Goal: Task Accomplishment & Management: Use online tool/utility

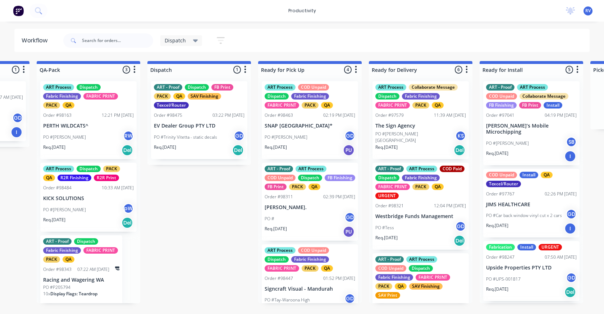
scroll to position [0, 427]
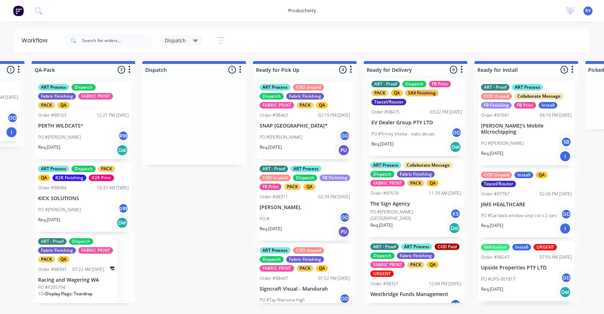
drag, startPoint x: 184, startPoint y: 138, endPoint x: 411, endPoint y: 134, distance: 227.1
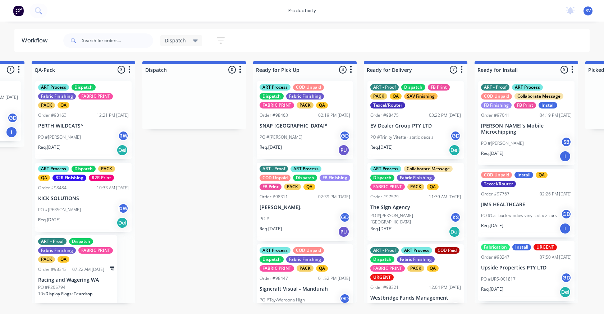
click at [411, 134] on p "PO #Trinity Vitetta - static decals" at bounding box center [402, 137] width 63 height 6
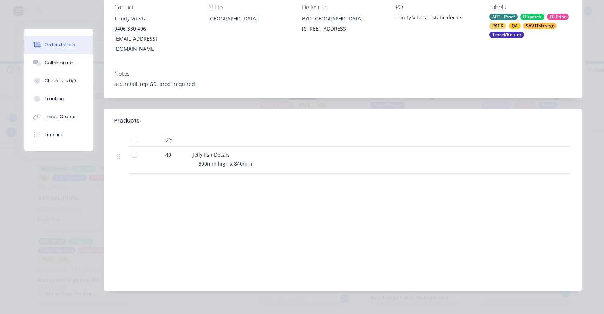
scroll to position [0, 0]
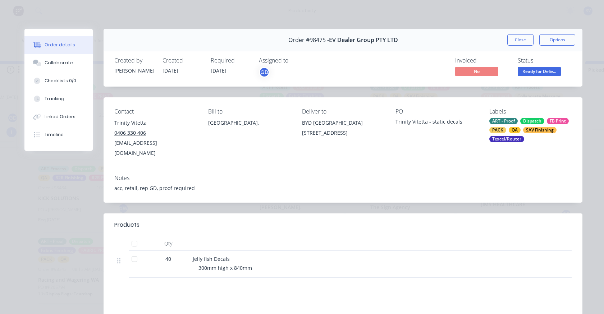
drag, startPoint x: 527, startPoint y: 45, endPoint x: 510, endPoint y: 47, distance: 17.4
click at [526, 43] on button "Close" at bounding box center [521, 40] width 26 height 12
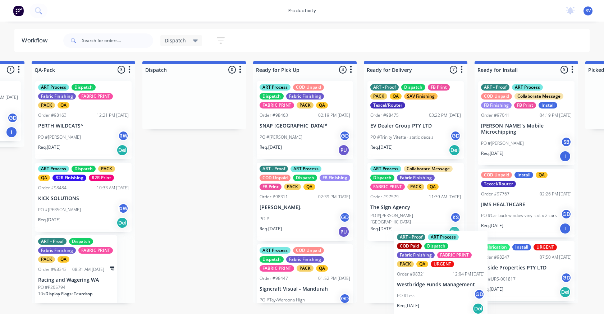
scroll to position [1, 0]
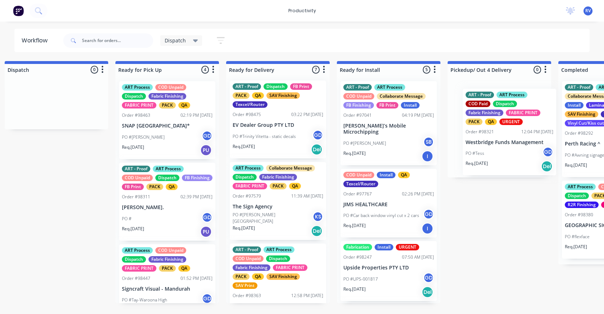
drag, startPoint x: 415, startPoint y: 284, endPoint x: 463, endPoint y: 114, distance: 176.1
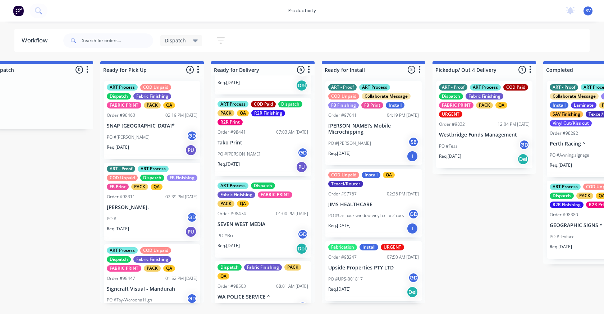
scroll to position [279, 0]
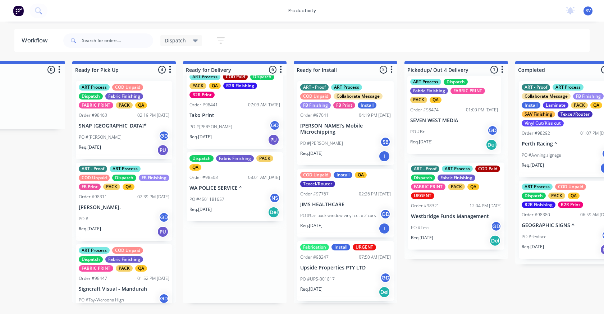
drag, startPoint x: 247, startPoint y: 202, endPoint x: 441, endPoint y: 123, distance: 209.3
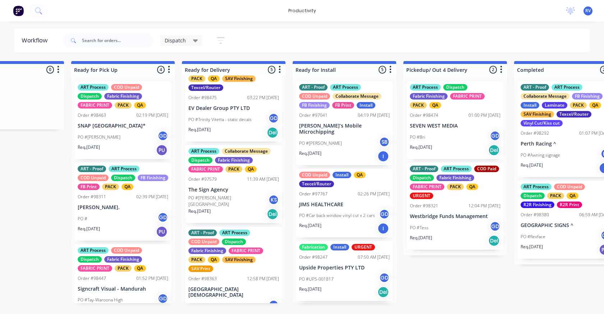
scroll to position [0, 0]
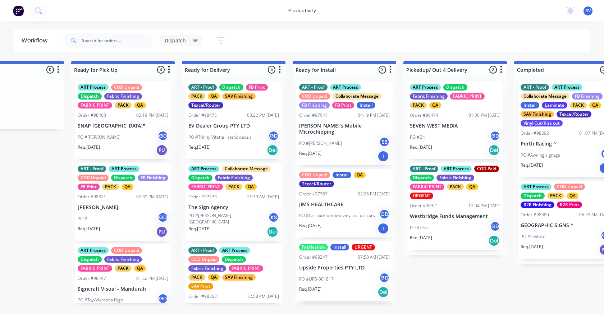
click at [225, 142] on div "PO #Trinity Vitetta - static decals GD" at bounding box center [234, 138] width 91 height 14
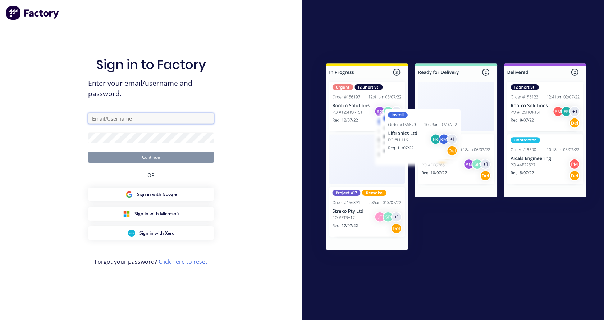
type input "[EMAIL_ADDRESS][DOMAIN_NAME]"
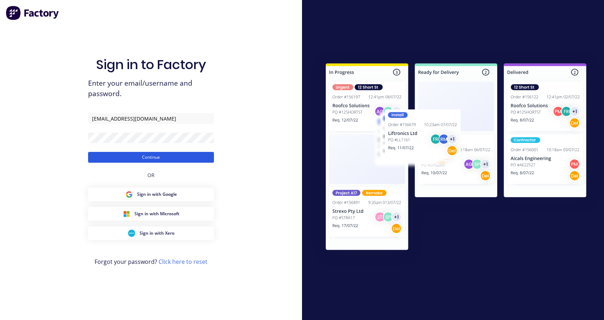
click at [205, 161] on button "Continue" at bounding box center [151, 157] width 126 height 11
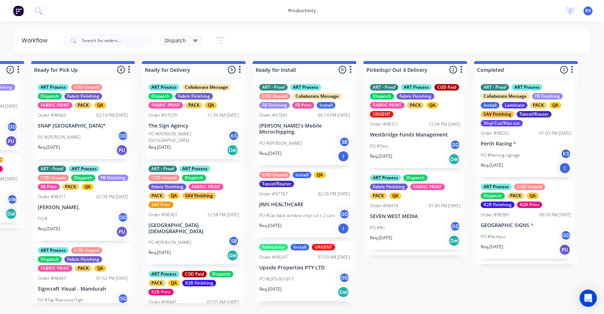
scroll to position [0, 652]
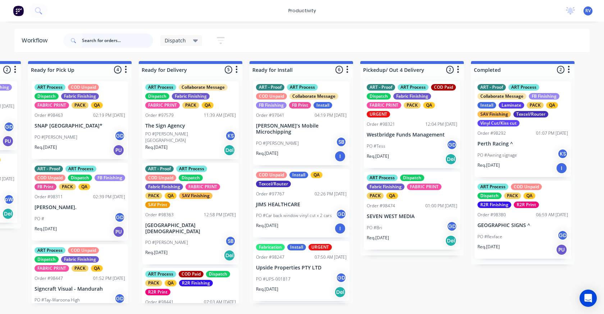
click at [97, 42] on input "text" at bounding box center [117, 40] width 71 height 14
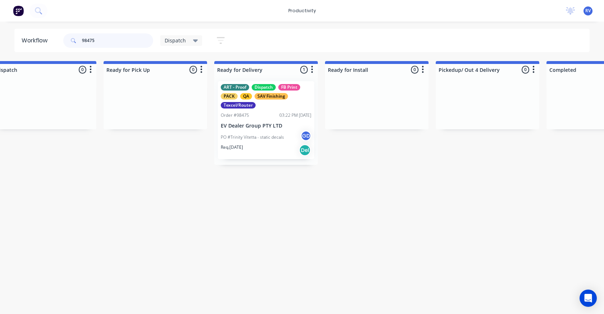
scroll to position [0, 579]
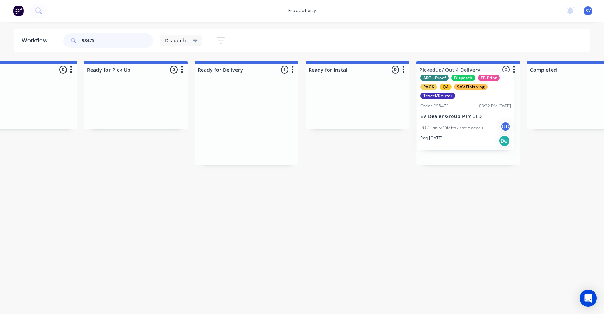
drag, startPoint x: 249, startPoint y: 133, endPoint x: 454, endPoint y: 122, distance: 205.8
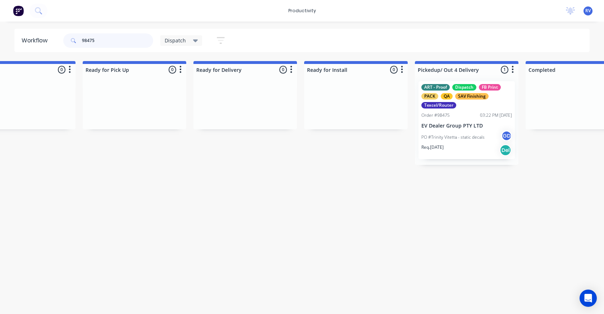
type input "98475"
click at [179, 44] on div "Dispatch" at bounding box center [181, 40] width 42 height 11
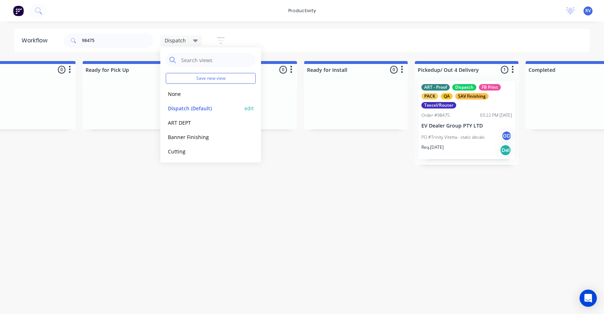
click at [198, 110] on button "Dispatch (Default)" at bounding box center [204, 108] width 77 height 8
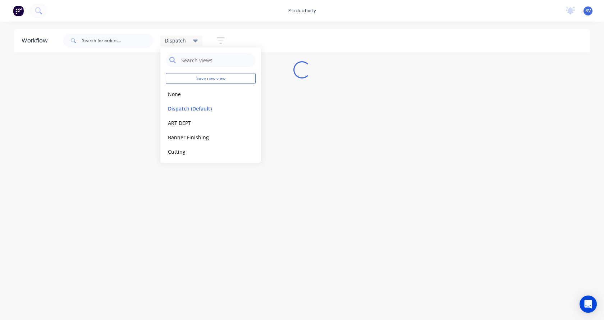
click at [206, 200] on div "Workflow Dispatch Save new view None edit Dispatch (Default) edit ART DEPT edit…" at bounding box center [302, 167] width 604 height 277
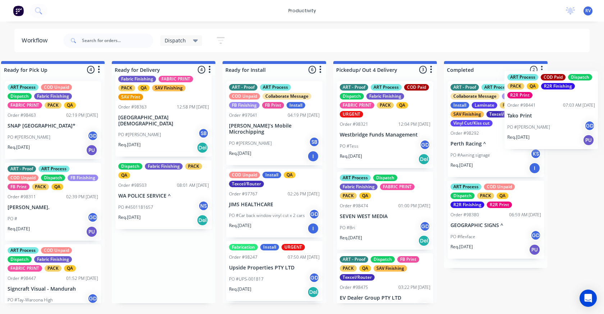
scroll to position [0, 731]
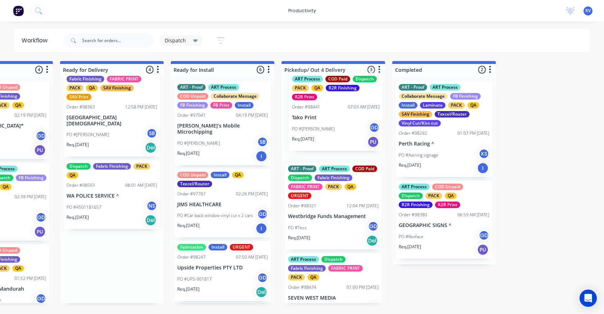
drag, startPoint x: 227, startPoint y: 218, endPoint x: 316, endPoint y: 145, distance: 115.3
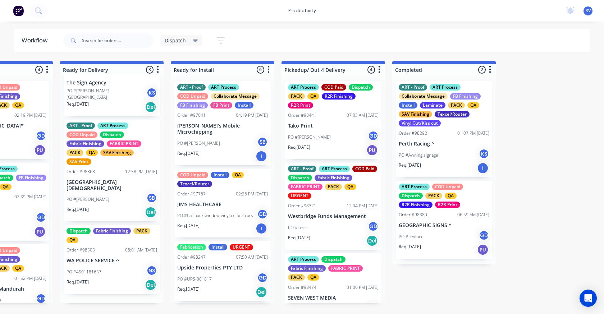
scroll to position [34, 0]
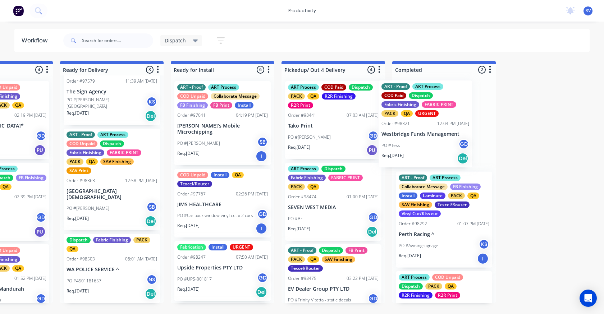
drag, startPoint x: 335, startPoint y: 214, endPoint x: 382, endPoint y: 157, distance: 73.1
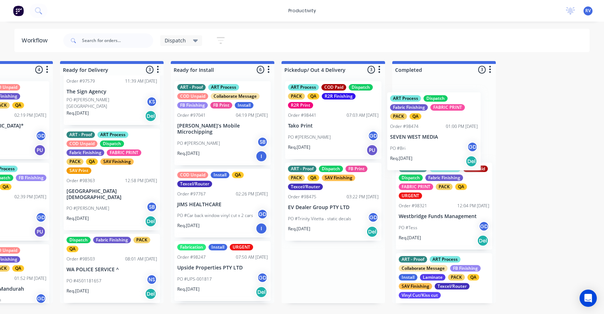
drag, startPoint x: 347, startPoint y: 198, endPoint x: 430, endPoint y: 135, distance: 104.7
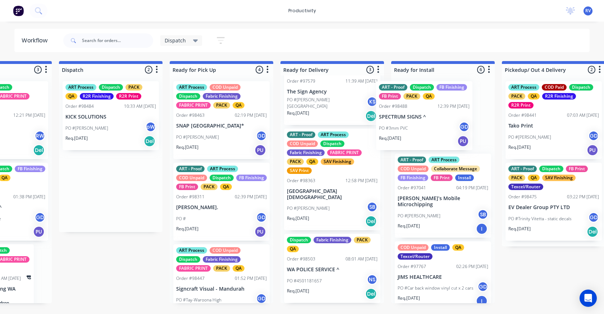
scroll to position [34, 0]
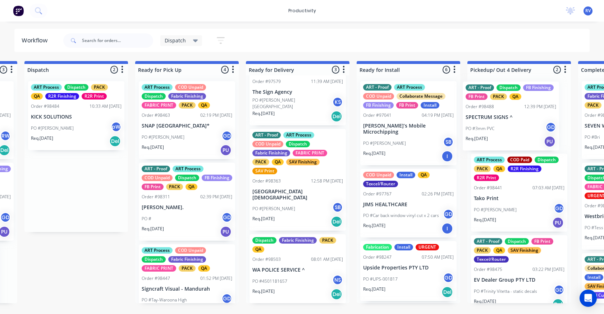
drag, startPoint x: 90, startPoint y: 99, endPoint x: 490, endPoint y: 95, distance: 400.1
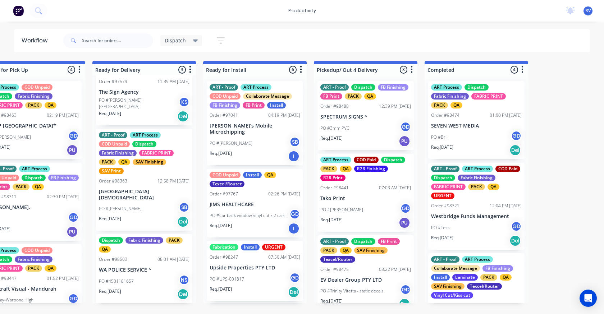
scroll to position [0, 746]
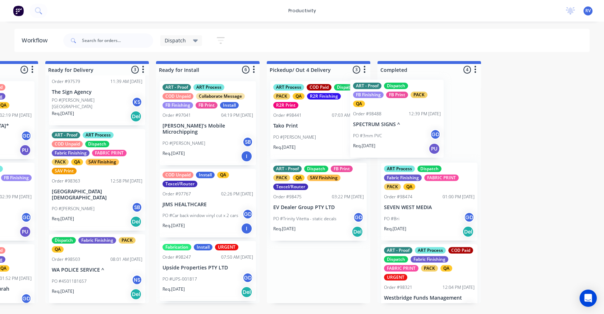
drag, startPoint x: 337, startPoint y: 136, endPoint x: 396, endPoint y: 136, distance: 59.0
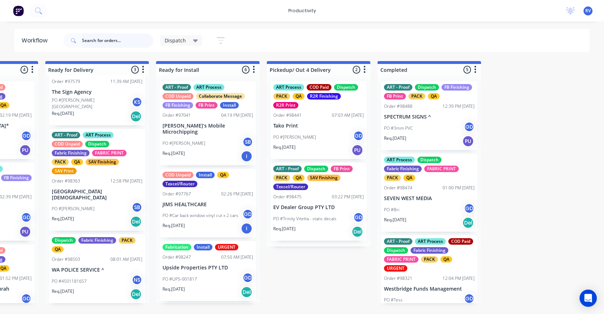
click at [106, 45] on input "text" at bounding box center [117, 40] width 71 height 14
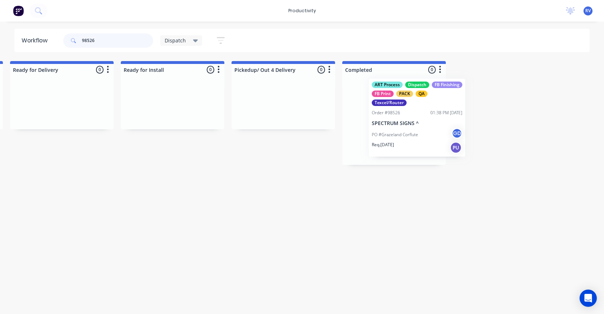
scroll to position [0, 781]
drag, startPoint x: 121, startPoint y: 119, endPoint x: 396, endPoint y: 117, distance: 274.9
click at [396, 117] on div "Submitted 0 Sort By Created date Required date Order number Customer name Most …" at bounding box center [595, 113] width 2765 height 104
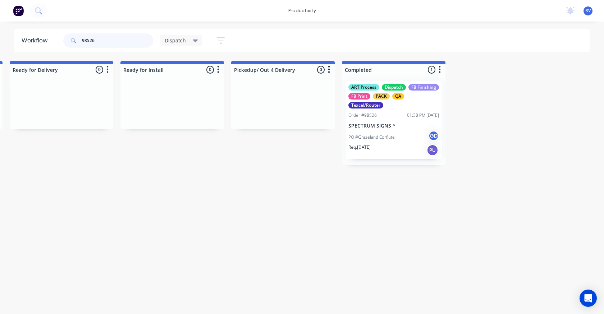
type input "98526"
click at [185, 40] on span "Dispatch" at bounding box center [175, 41] width 21 height 8
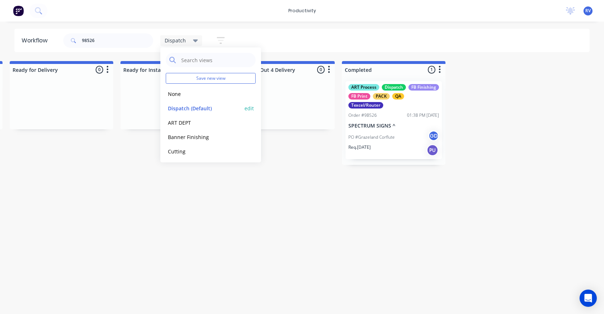
click at [187, 107] on button "Dispatch (Default)" at bounding box center [204, 108] width 77 height 8
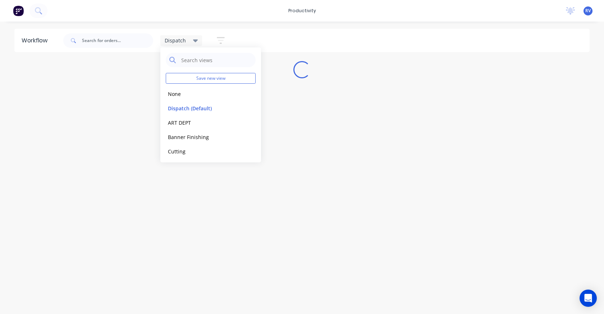
scroll to position [0, 0]
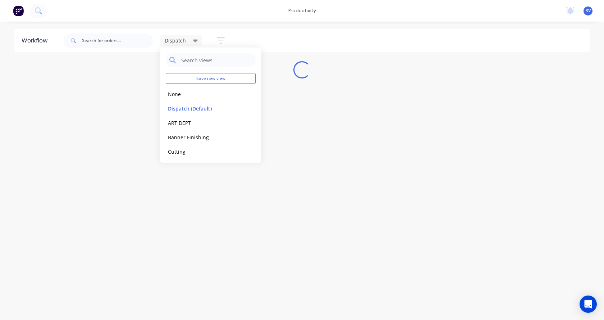
drag, startPoint x: 208, startPoint y: 249, endPoint x: 214, endPoint y: 248, distance: 6.2
click at [214, 249] on div "Workflow Dispatch Save new view None edit Dispatch (Default) edit ART DEPT edit…" at bounding box center [302, 167] width 604 height 277
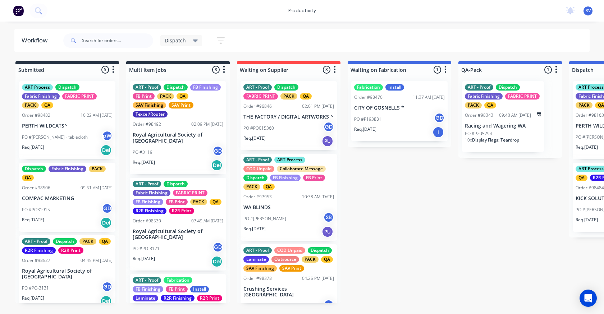
click at [93, 39] on input "text" at bounding box center [117, 40] width 71 height 14
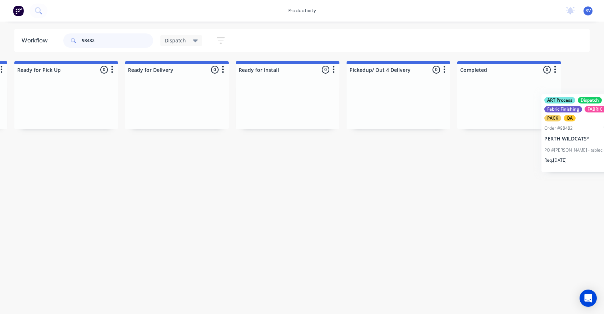
scroll to position [0, 682]
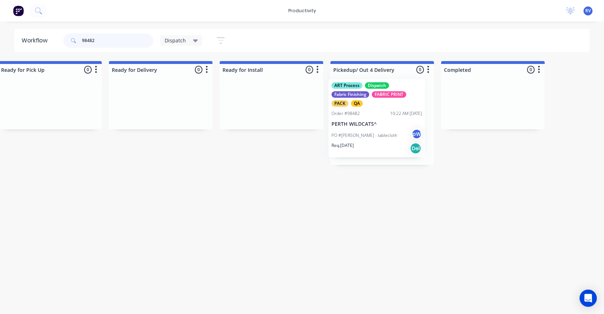
drag, startPoint x: 62, startPoint y: 122, endPoint x: 254, endPoint y: 77, distance: 197.4
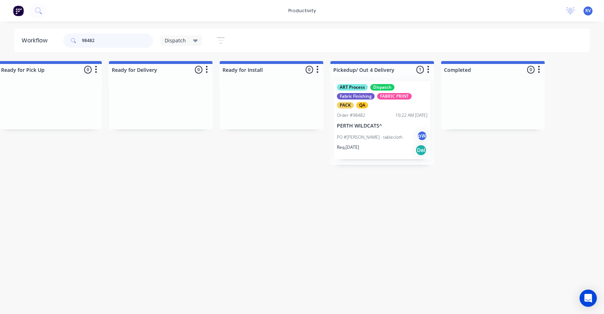
type input "98482"
click at [175, 42] on span "Dispatch" at bounding box center [175, 41] width 21 height 8
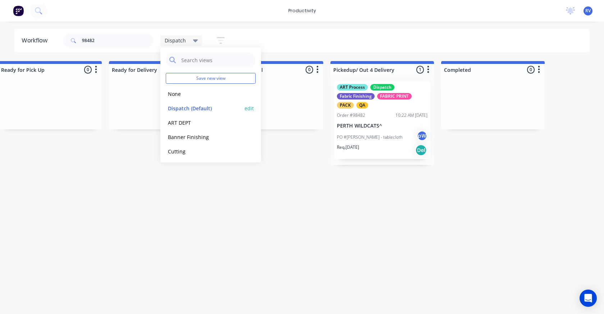
click at [187, 113] on div "Dispatch (Default) edit" at bounding box center [211, 108] width 90 height 14
click at [187, 110] on button "Dispatch (Default)" at bounding box center [204, 108] width 77 height 8
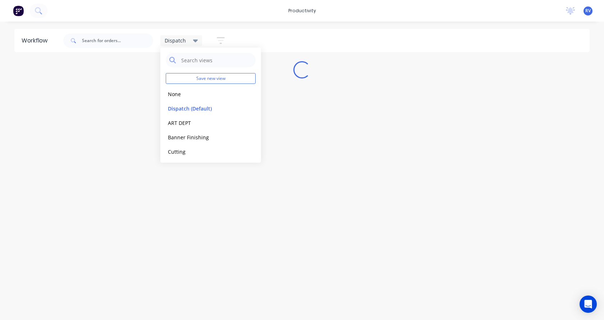
click at [182, 170] on div "Workflow Dispatch Save new view None edit Dispatch (Default) edit ART DEPT edit…" at bounding box center [302, 167] width 604 height 277
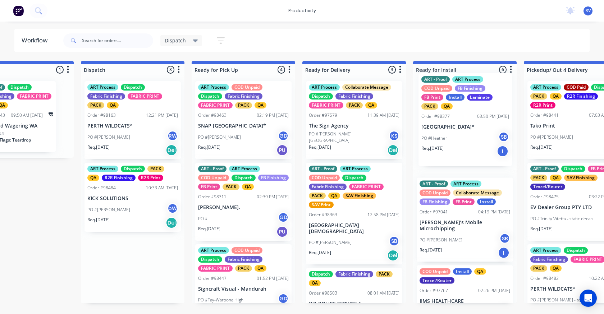
drag, startPoint x: 122, startPoint y: 230, endPoint x: 454, endPoint y: 138, distance: 344.8
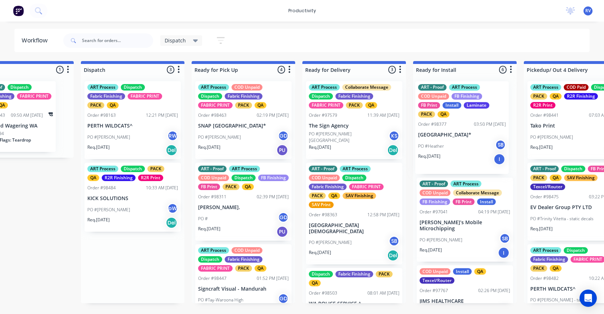
scroll to position [0, 490]
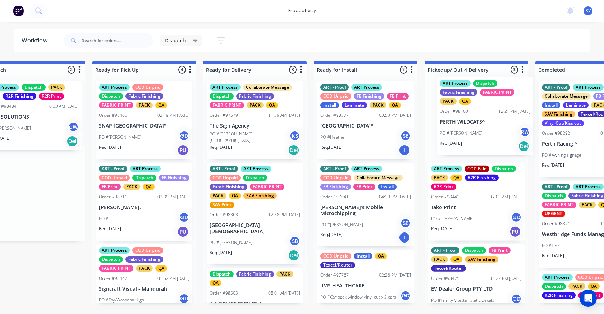
drag, startPoint x: 118, startPoint y: 142, endPoint x: 453, endPoint y: 137, distance: 334.3
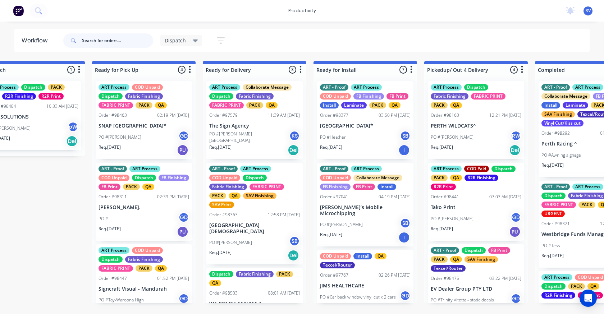
click at [88, 44] on input "text" at bounding box center [117, 40] width 71 height 14
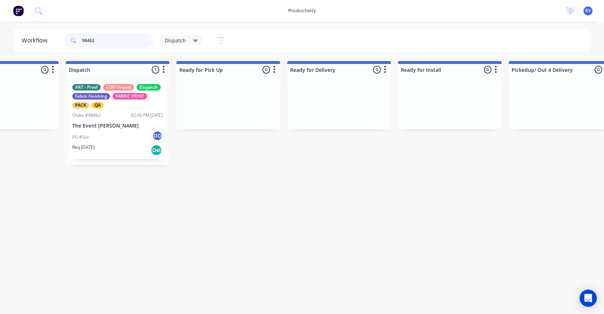
scroll to position [0, 502]
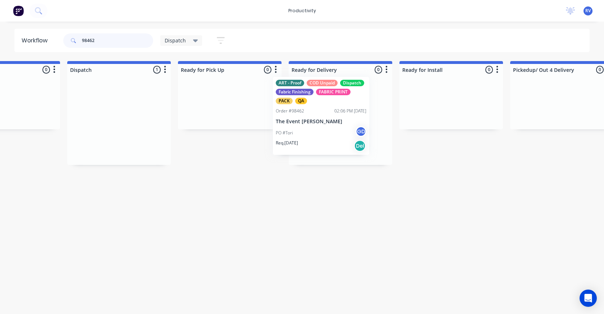
drag, startPoint x: 92, startPoint y: 119, endPoint x: 299, endPoint y: 114, distance: 206.6
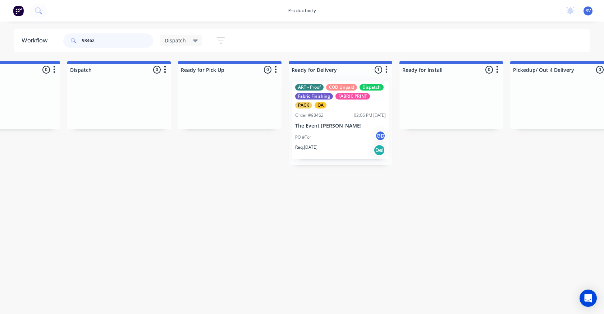
click at [121, 44] on input "98462" at bounding box center [117, 40] width 71 height 14
type input "9"
type input "98462"
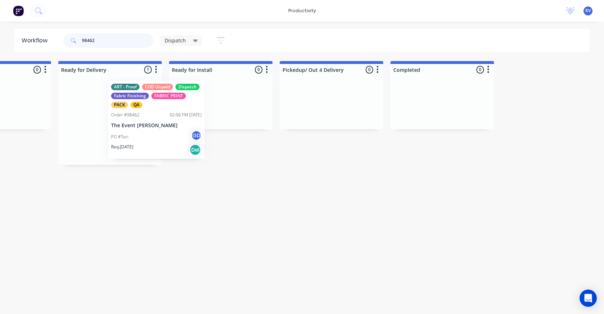
scroll to position [0, 732]
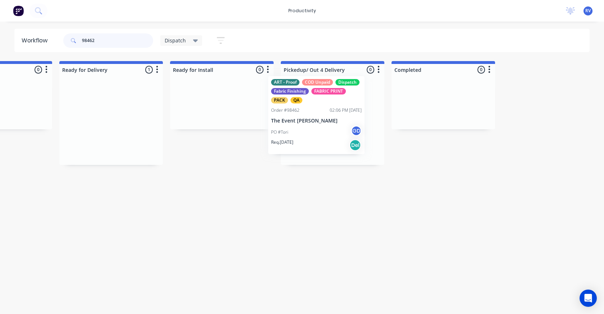
drag, startPoint x: 104, startPoint y: 103, endPoint x: 315, endPoint y: 98, distance: 211.6
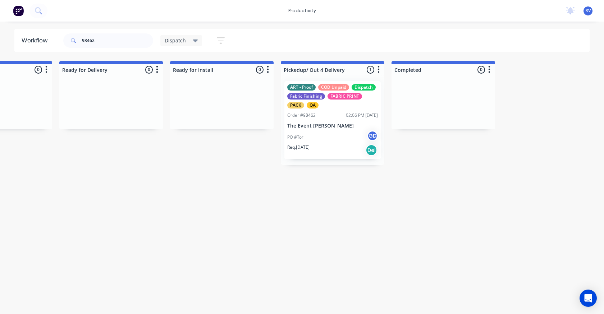
click at [176, 38] on span "Dispatch" at bounding box center [175, 41] width 21 height 8
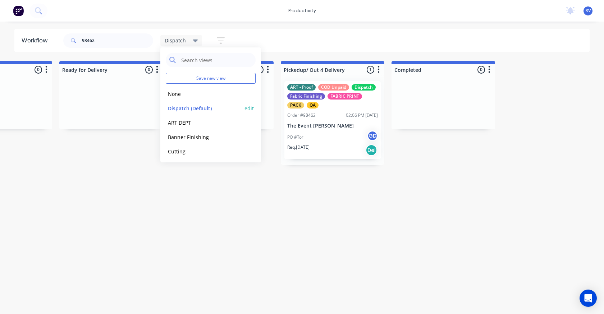
click at [192, 107] on button "Dispatch (Default)" at bounding box center [204, 108] width 77 height 8
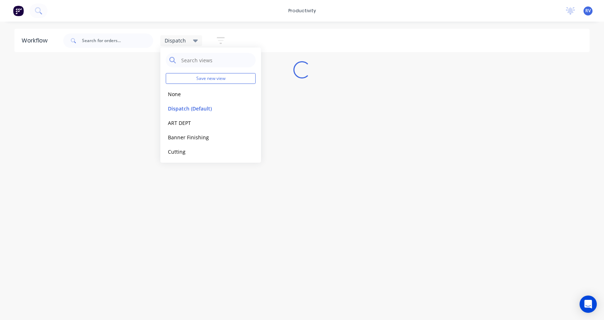
click at [193, 193] on div "Workflow Dispatch Save new view None edit Dispatch (Default) edit ART DEPT edit…" at bounding box center [302, 167] width 604 height 277
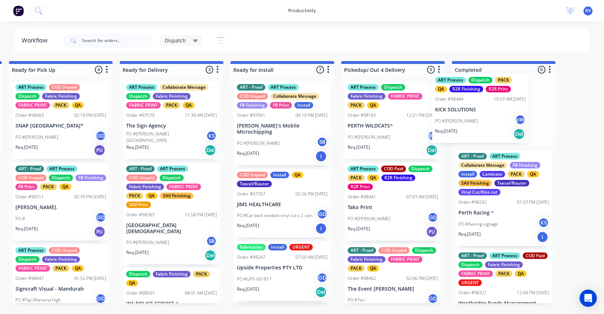
scroll to position [0, 672]
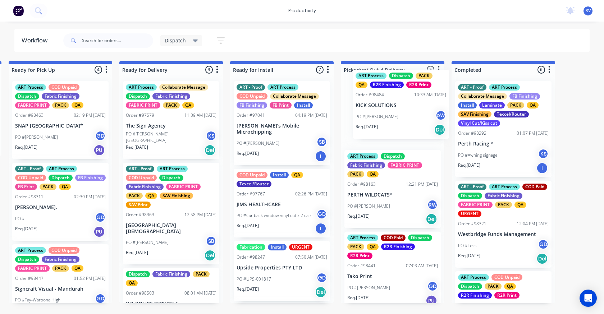
drag, startPoint x: 242, startPoint y: 112, endPoint x: 395, endPoint y: 97, distance: 153.6
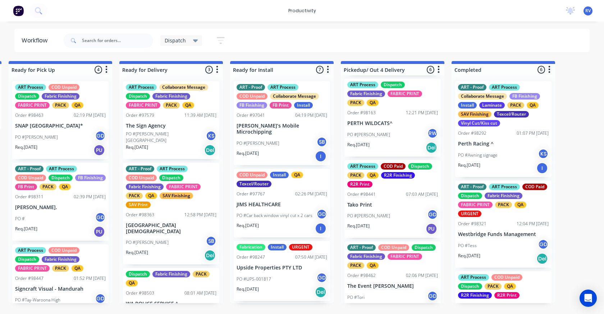
scroll to position [74, 0]
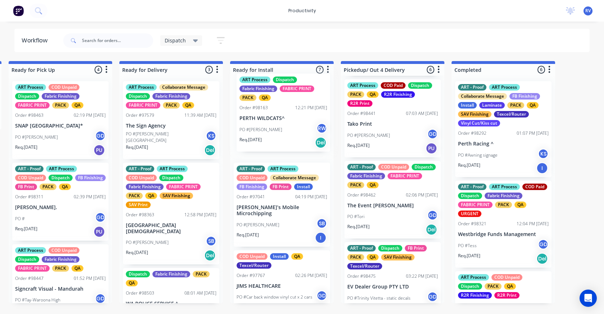
drag, startPoint x: 383, startPoint y: 119, endPoint x: 273, endPoint y: 113, distance: 110.6
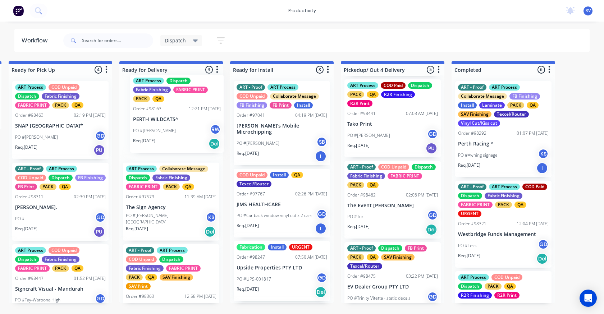
drag, startPoint x: 282, startPoint y: 128, endPoint x: 175, endPoint y: 120, distance: 107.5
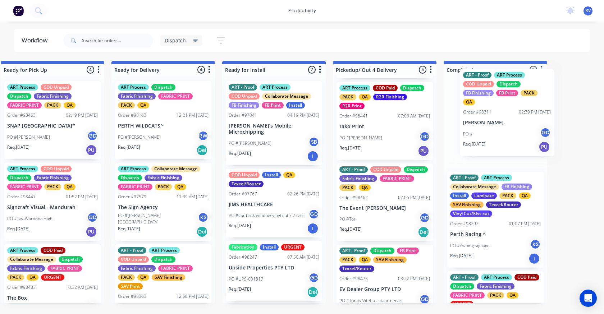
scroll to position [0, 690]
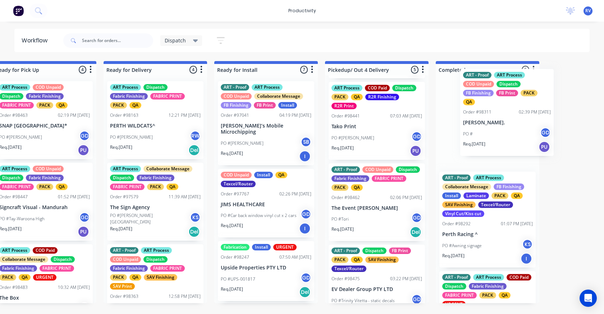
drag, startPoint x: 52, startPoint y: 221, endPoint x: 503, endPoint y: 126, distance: 461.4
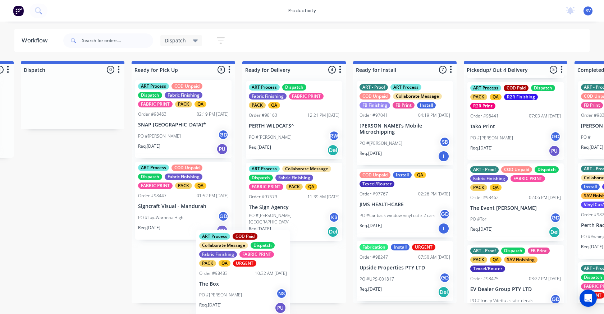
scroll to position [1, 0]
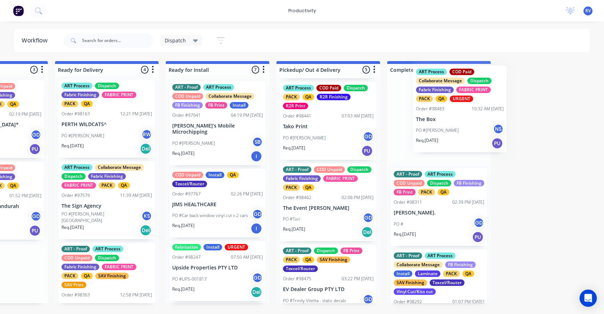
drag, startPoint x: 163, startPoint y: 289, endPoint x: 442, endPoint y: 106, distance: 334.0
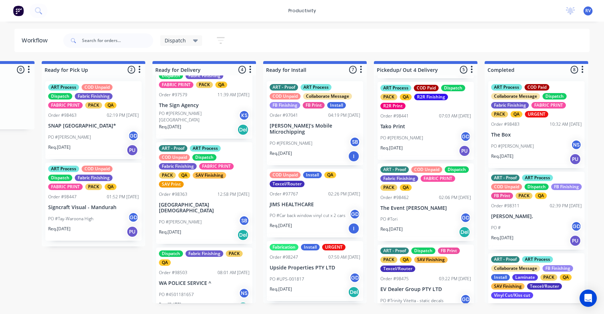
scroll to position [116, 0]
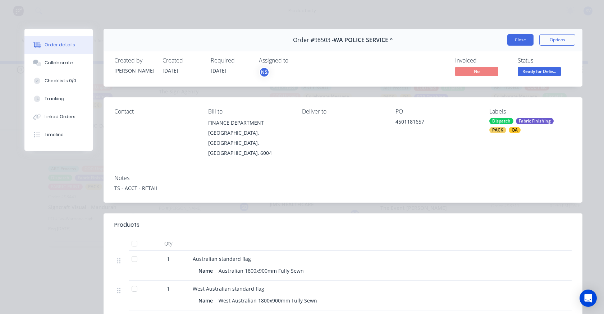
click at [515, 40] on button "Close" at bounding box center [521, 40] width 26 height 12
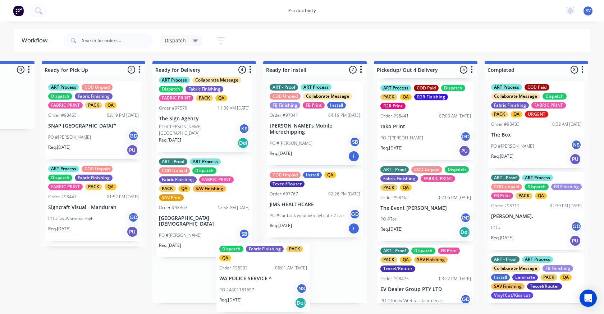
scroll to position [1, 0]
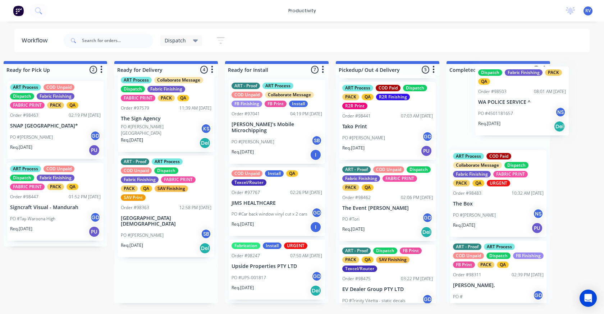
drag, startPoint x: 237, startPoint y: 281, endPoint x: 493, endPoint y: 96, distance: 315.9
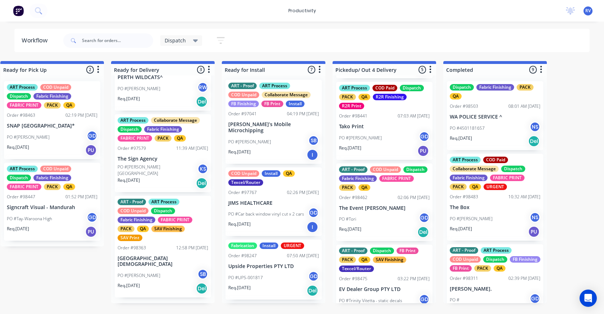
scroll to position [43, 0]
